Goal: Register for event/course

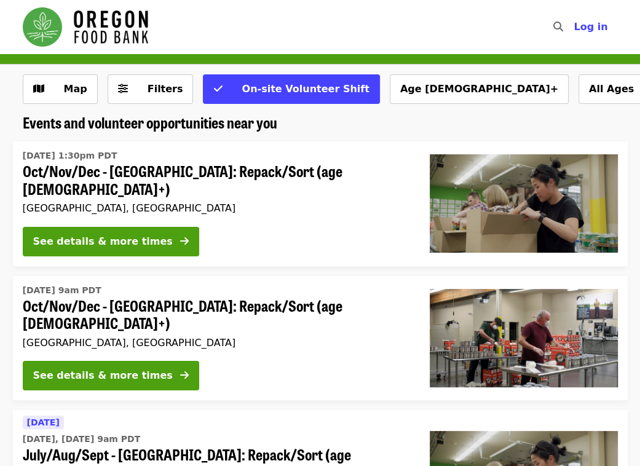
click at [477, 223] on img at bounding box center [524, 203] width 188 height 98
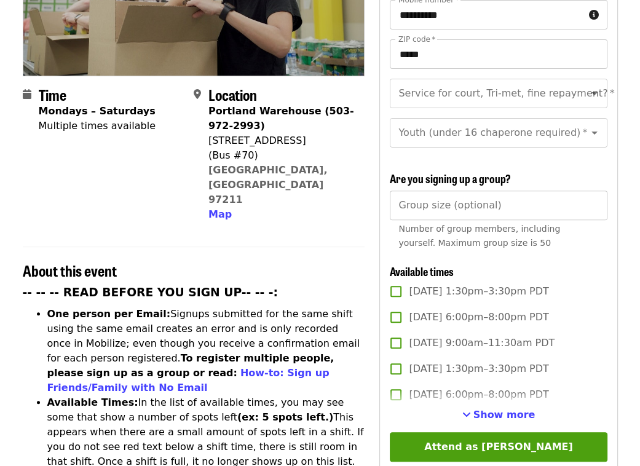
scroll to position [225, 0]
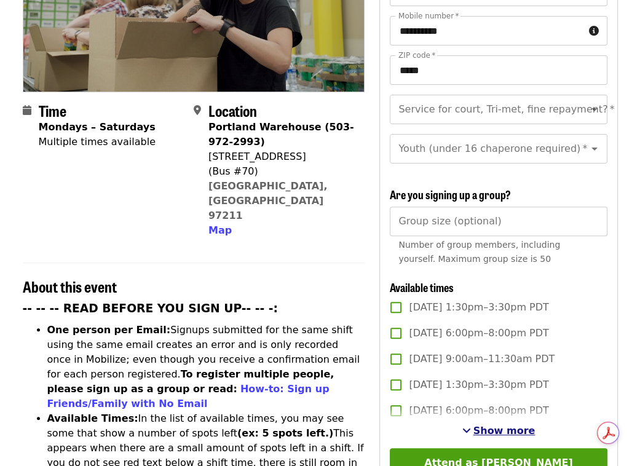
click at [471, 431] on span "See more timeslots" at bounding box center [467, 431] width 9 height 10
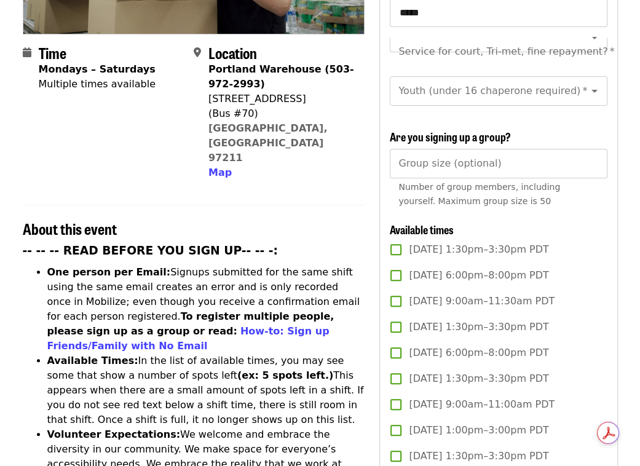
scroll to position [271, 0]
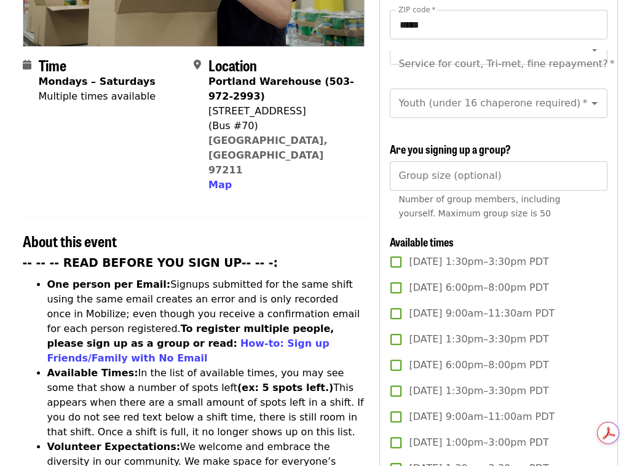
click at [346, 366] on li "Available Times: In the list of available times, you may see some that show a n…" at bounding box center [206, 403] width 318 height 74
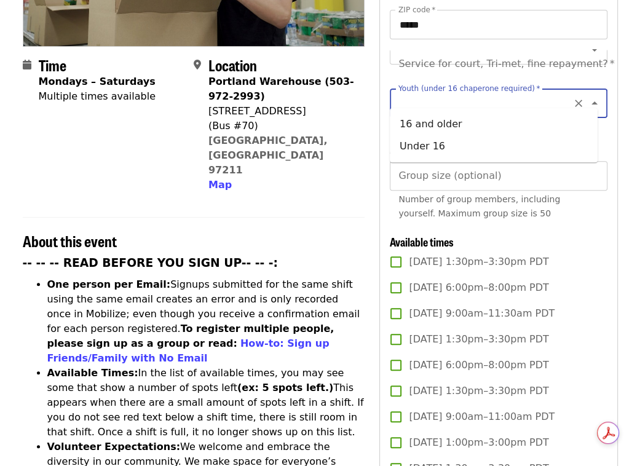
click at [524, 92] on input "Youth (under 16 chaperone required)   *" at bounding box center [483, 103] width 167 height 23
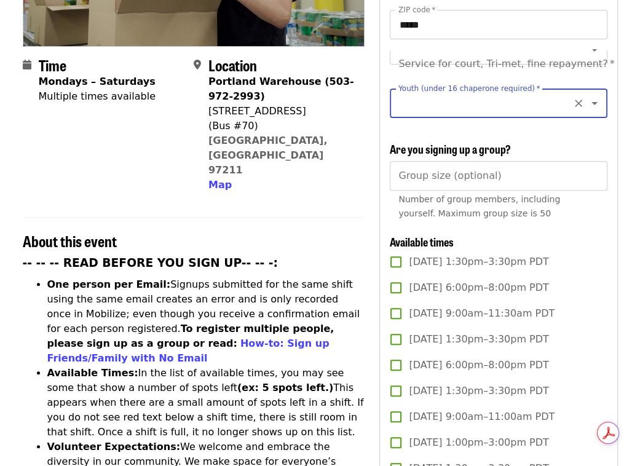
click at [524, 92] on input "Youth (under 16 chaperone required)   *" at bounding box center [483, 103] width 167 height 23
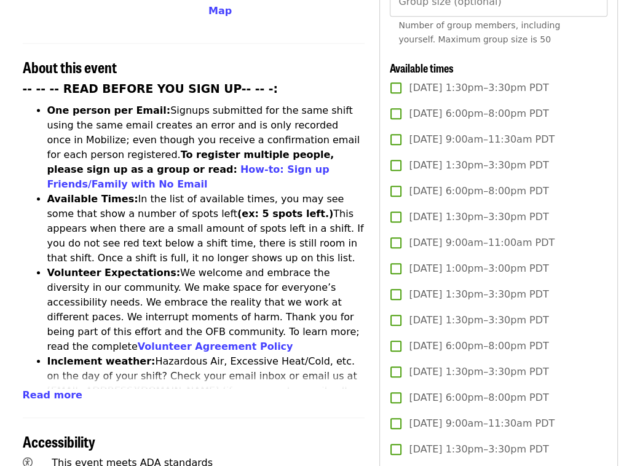
scroll to position [490, 0]
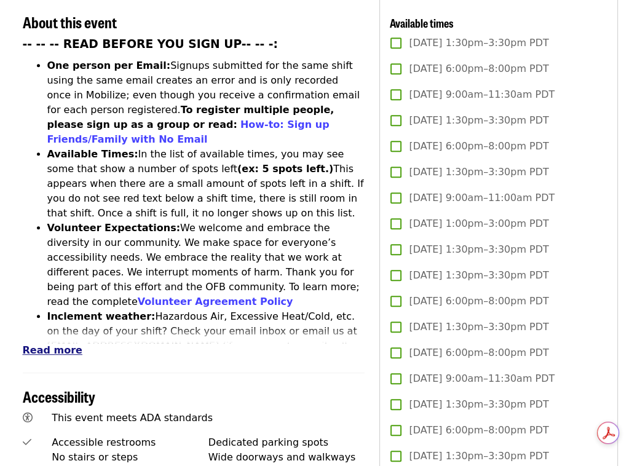
click at [50, 344] on span "Read more" at bounding box center [53, 350] width 60 height 12
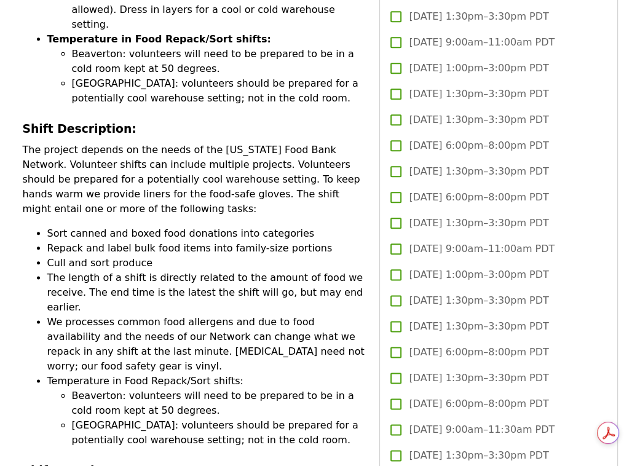
scroll to position [939, 0]
